Goal: Communication & Community: Answer question/provide support

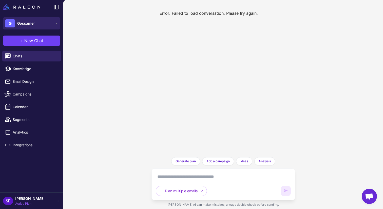
click at [39, 21] on button "[PERSON_NAME]" at bounding box center [31, 23] width 57 height 12
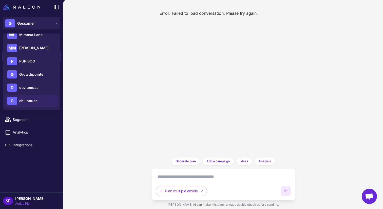
scroll to position [60, 0]
click at [33, 100] on span "chillhouse" at bounding box center [28, 101] width 18 height 6
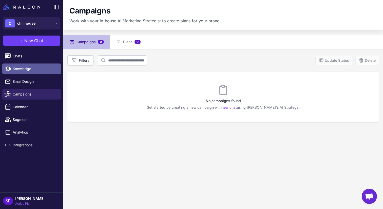
click at [34, 70] on span "Knowledge" at bounding box center [35, 69] width 45 height 6
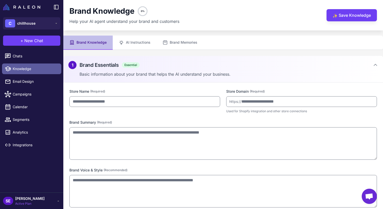
type input "**********"
type textarea "**********"
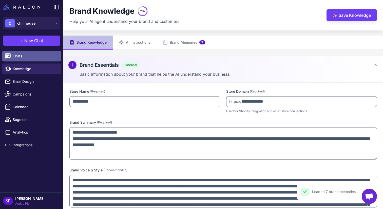
click at [35, 60] on link "Chats" at bounding box center [31, 56] width 59 height 11
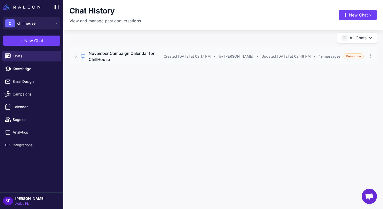
click at [129, 52] on h3 "November Campaign Calendar for ChillHouse" at bounding box center [126, 56] width 75 height 12
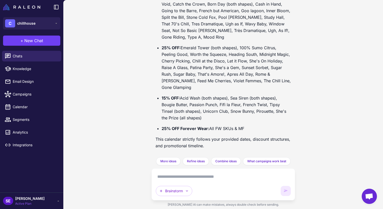
scroll to position [6666, 0]
click at [181, 179] on textarea at bounding box center [223, 176] width 135 height 8
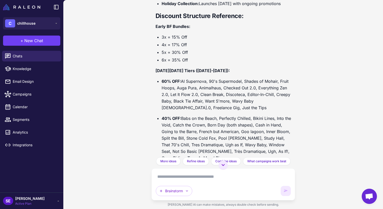
scroll to position [6465, 0]
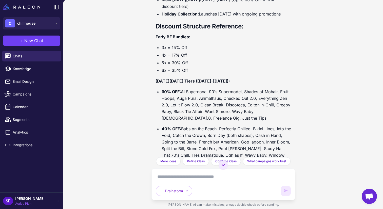
paste textarea "**********"
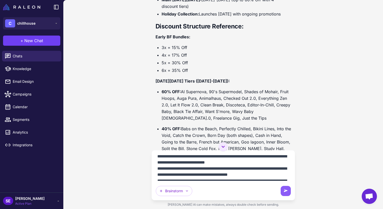
scroll to position [21, 0]
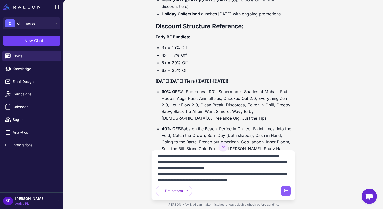
click at [157, 162] on textarea at bounding box center [223, 167] width 135 height 26
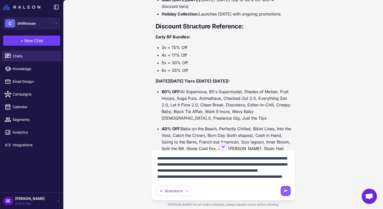
click at [157, 158] on textarea at bounding box center [223, 167] width 135 height 26
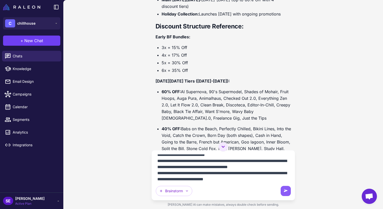
scroll to position [29, 0]
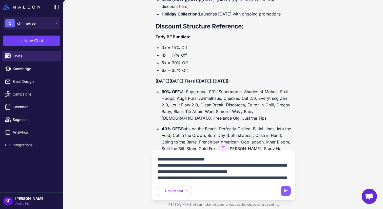
click at [157, 165] on textarea at bounding box center [223, 167] width 135 height 26
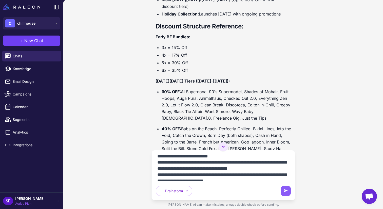
scroll to position [37, 0]
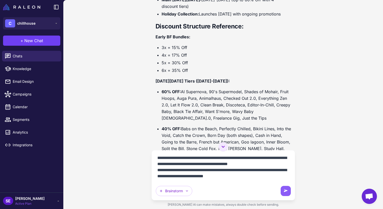
click at [157, 169] on textarea at bounding box center [223, 167] width 135 height 26
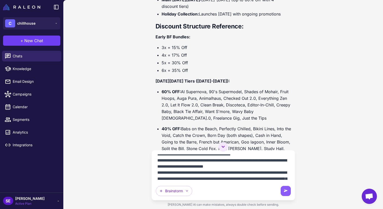
scroll to position [47, 0]
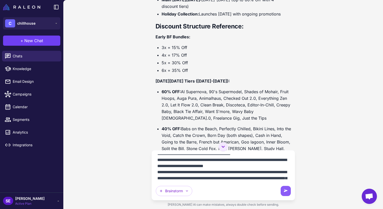
click at [157, 171] on textarea at bounding box center [223, 167] width 135 height 26
click at [236, 172] on textarea at bounding box center [223, 167] width 135 height 26
click at [162, 172] on textarea at bounding box center [223, 167] width 135 height 26
click at [160, 172] on textarea at bounding box center [223, 167] width 135 height 26
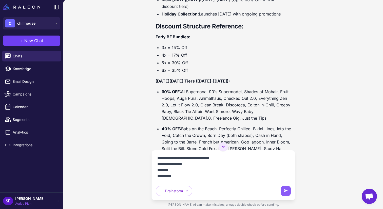
scroll to position [91, 0]
click at [157, 159] on textarea at bounding box center [223, 167] width 135 height 26
click at [157, 171] on textarea at bounding box center [223, 167] width 135 height 26
click at [235, 171] on textarea at bounding box center [223, 167] width 135 height 26
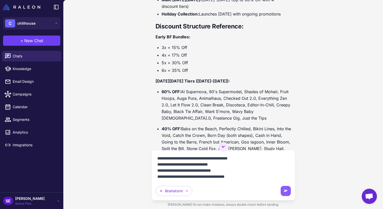
scroll to position [237, 0]
click at [247, 177] on textarea at bounding box center [223, 167] width 135 height 26
type textarea "**********"
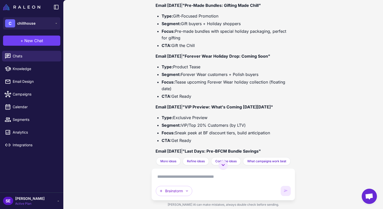
scroll to position [7368, 0]
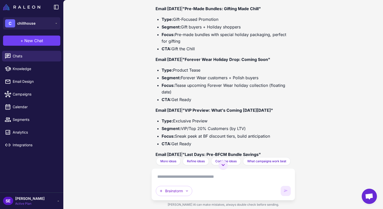
click at [254, 44] on li "Focus: Pre-made bundles with special holiday packaging, perfect for gifting" at bounding box center [227, 37] width 130 height 13
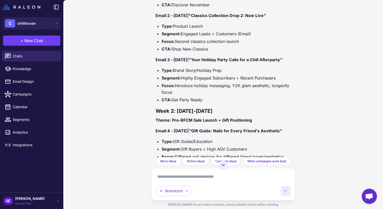
scroll to position [7154, 0]
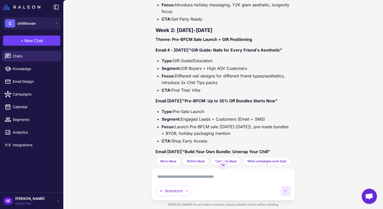
drag, startPoint x: 218, startPoint y: 88, endPoint x: 146, endPoint y: 44, distance: 83.8
click at [146, 44] on div "November Campaign Calendar for ChillHouse [DATE] Get smarter results with your …" at bounding box center [223, 104] width 320 height 209
click at [146, 45] on div "November Campaign Calendar for ChillHouse [DATE] Get smarter results with your …" at bounding box center [223, 104] width 320 height 209
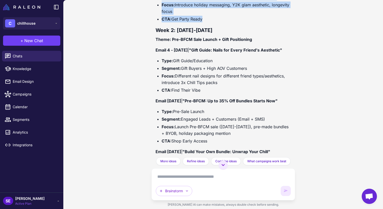
drag, startPoint x: 147, startPoint y: 45, endPoint x: 224, endPoint y: 94, distance: 91.8
click at [224, 94] on div "November Campaign Calendar for ChillHouse [DATE] Get smarter results with your …" at bounding box center [223, 104] width 320 height 209
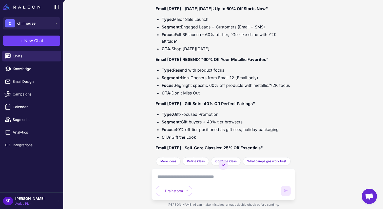
scroll to position [7634, 0]
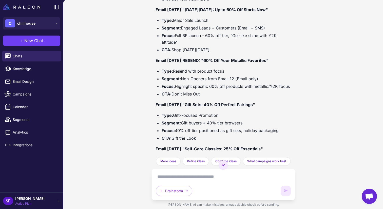
click at [220, 179] on textarea at bounding box center [223, 176] width 135 height 8
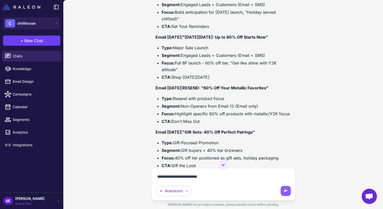
scroll to position [7607, 0]
drag, startPoint x: 222, startPoint y: 95, endPoint x: 153, endPoint y: 39, distance: 88.8
click at [153, 39] on div "November Campaign Calendar for ChillHouse [DATE] Get smarter results with your …" at bounding box center [224, 84] width 144 height 168
drag, startPoint x: 155, startPoint y: 40, endPoint x: 217, endPoint y: 96, distance: 83.5
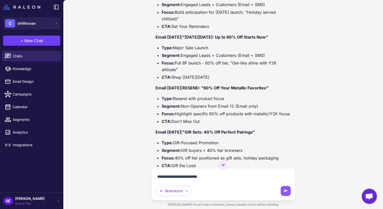
click at [217, 96] on div "November Campaign Calendar for ChillHouse [DATE] Get smarter results with your …" at bounding box center [224, 84] width 144 height 168
click at [217, 30] on li "CTA: Set Your Reminders" at bounding box center [227, 26] width 130 height 7
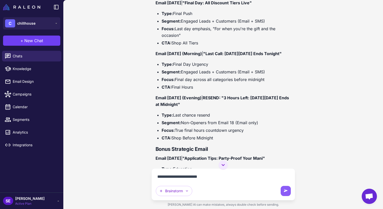
scroll to position [7870, 0]
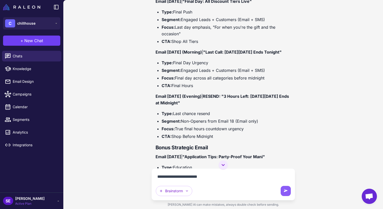
click at [218, 15] on li "Type: Final Push" at bounding box center [227, 12] width 130 height 7
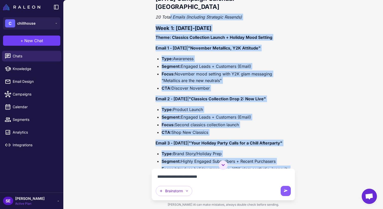
scroll to position [6991, 0]
drag, startPoint x: 217, startPoint y: 154, endPoint x: 158, endPoint y: 63, distance: 108.4
copy div "[DATE] Campaign Calendar - Chillhouse 20 Total Emails (Including Strategic Rese…"
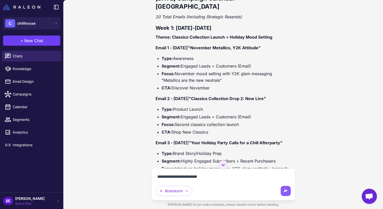
click at [200, 175] on textarea "**********" at bounding box center [223, 176] width 135 height 8
click at [230, 178] on textarea "**********" at bounding box center [223, 176] width 135 height 8
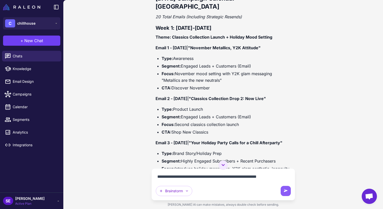
click at [230, 178] on textarea "**********" at bounding box center [223, 176] width 135 height 8
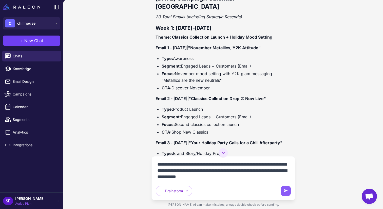
click at [233, 178] on textarea "**********" at bounding box center [223, 170] width 135 height 20
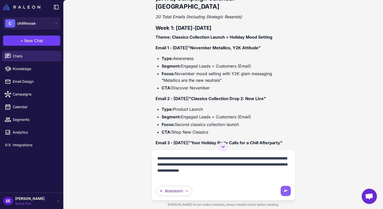
scroll to position [4, 0]
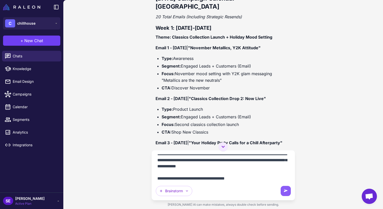
type textarea "**********"
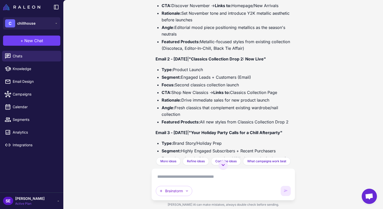
scroll to position [8298, 0]
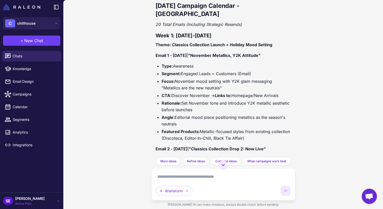
drag, startPoint x: 251, startPoint y: 117, endPoint x: 157, endPoint y: 83, distance: 99.7
copy div "Loremips 4108 Dolorsit Ametcons - Adipiscing 51 Elits Doeius (Temporinc Utlabor…"
